Goal: Information Seeking & Learning: Check status

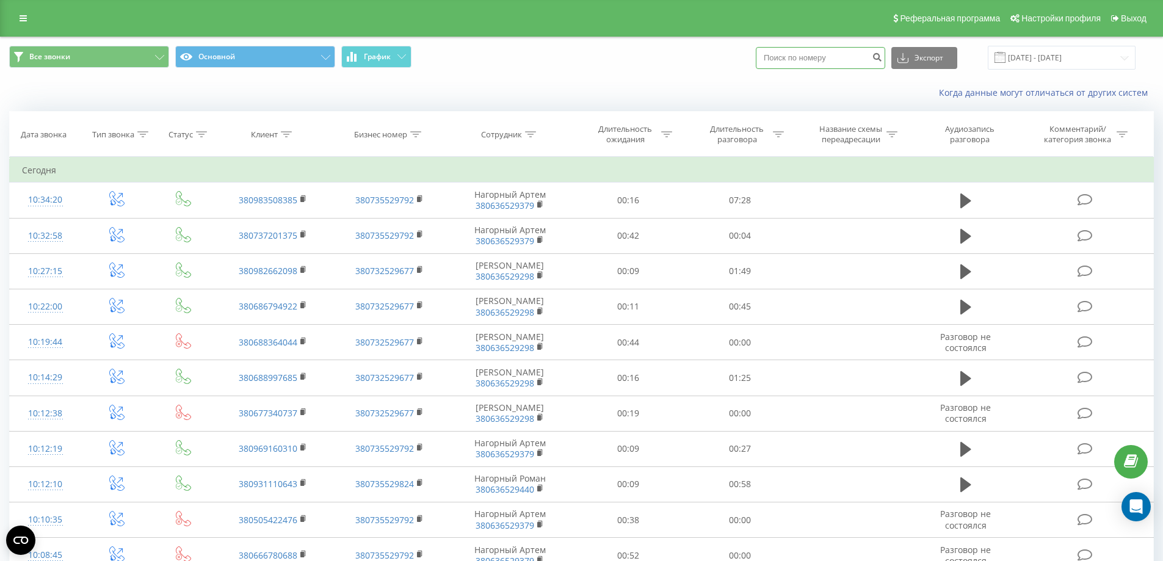
click at [833, 56] on input at bounding box center [820, 58] width 129 height 22
type input "0963375792"
click at [882, 56] on icon "submit" at bounding box center [877, 55] width 10 height 7
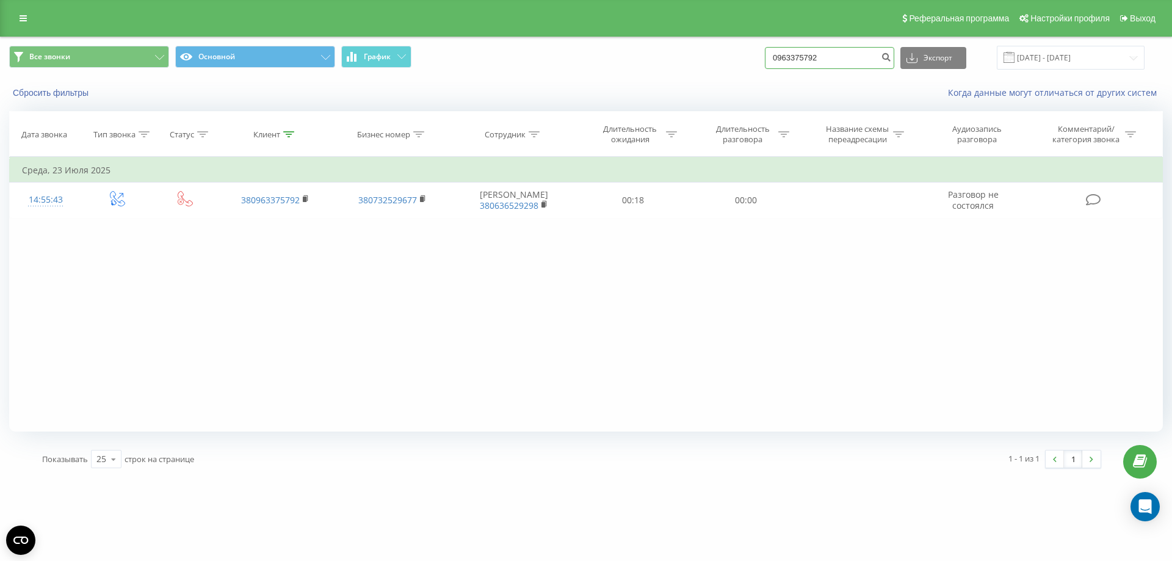
click at [819, 59] on input "0963375792" at bounding box center [829, 58] width 129 height 22
